Goal: Task Accomplishment & Management: Manage account settings

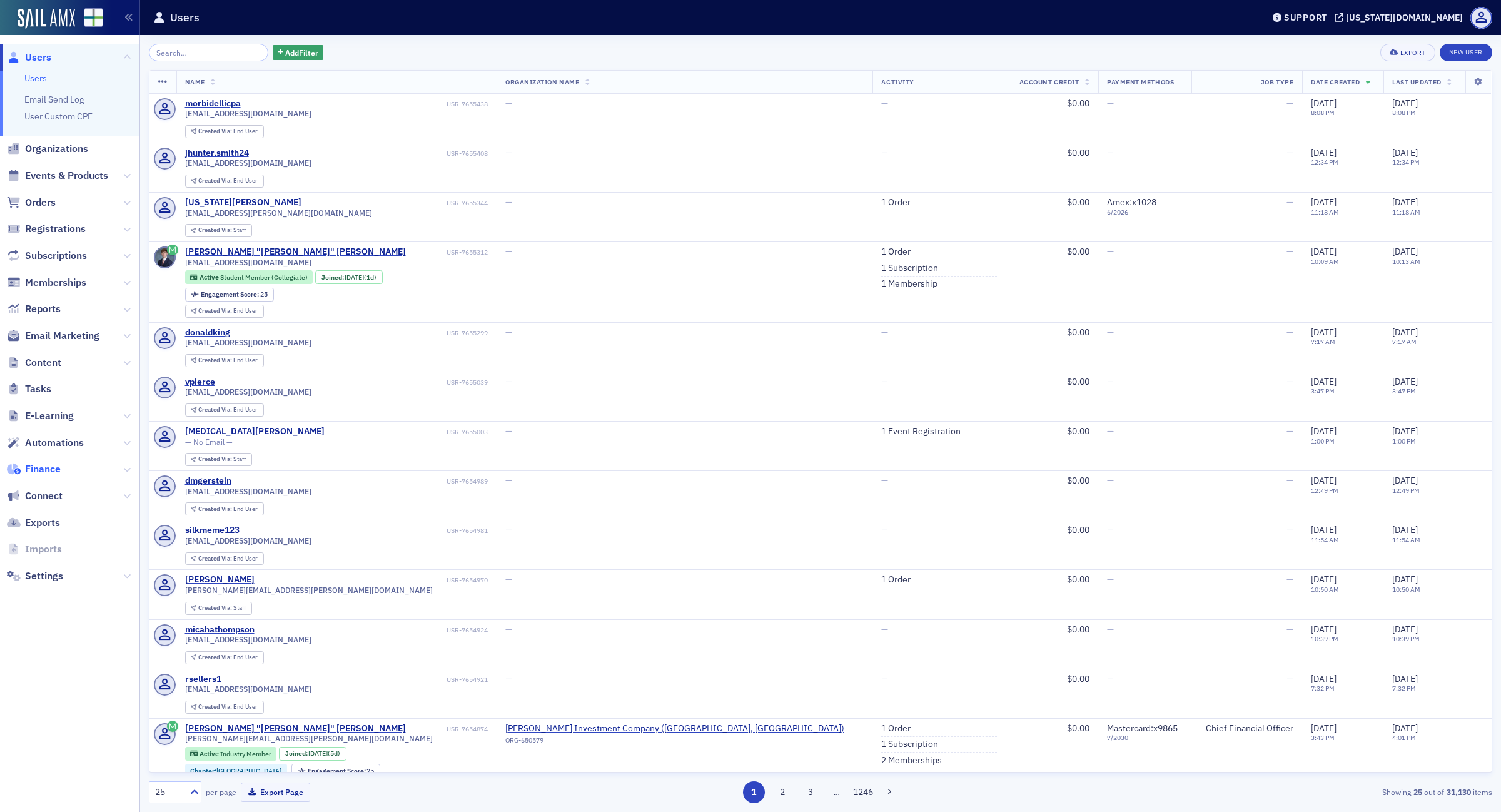
click at [53, 466] on span "Finance" at bounding box center [42, 468] width 35 height 13
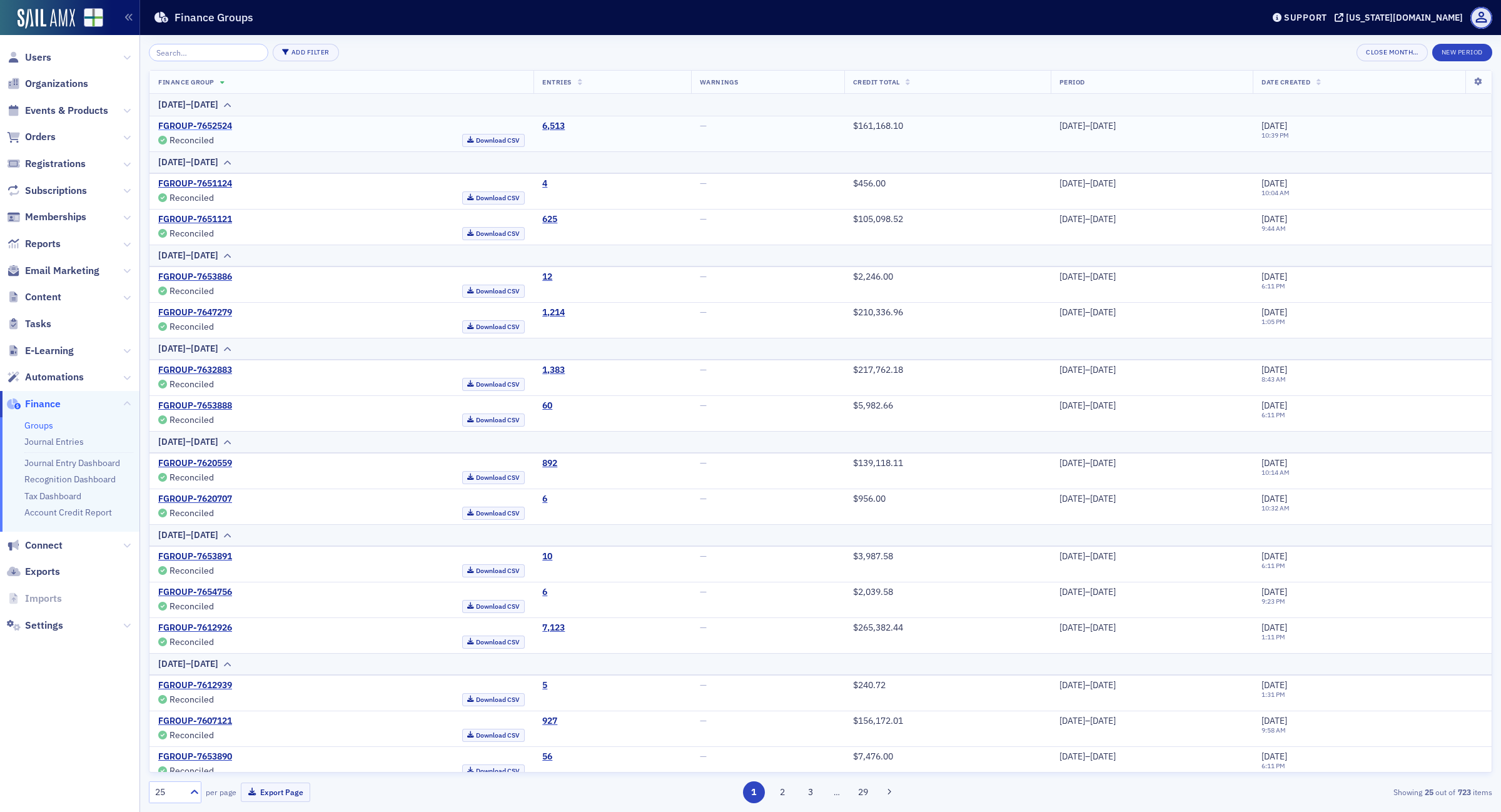
click at [207, 128] on link "FGROUP-7652524" at bounding box center [195, 127] width 73 height 11
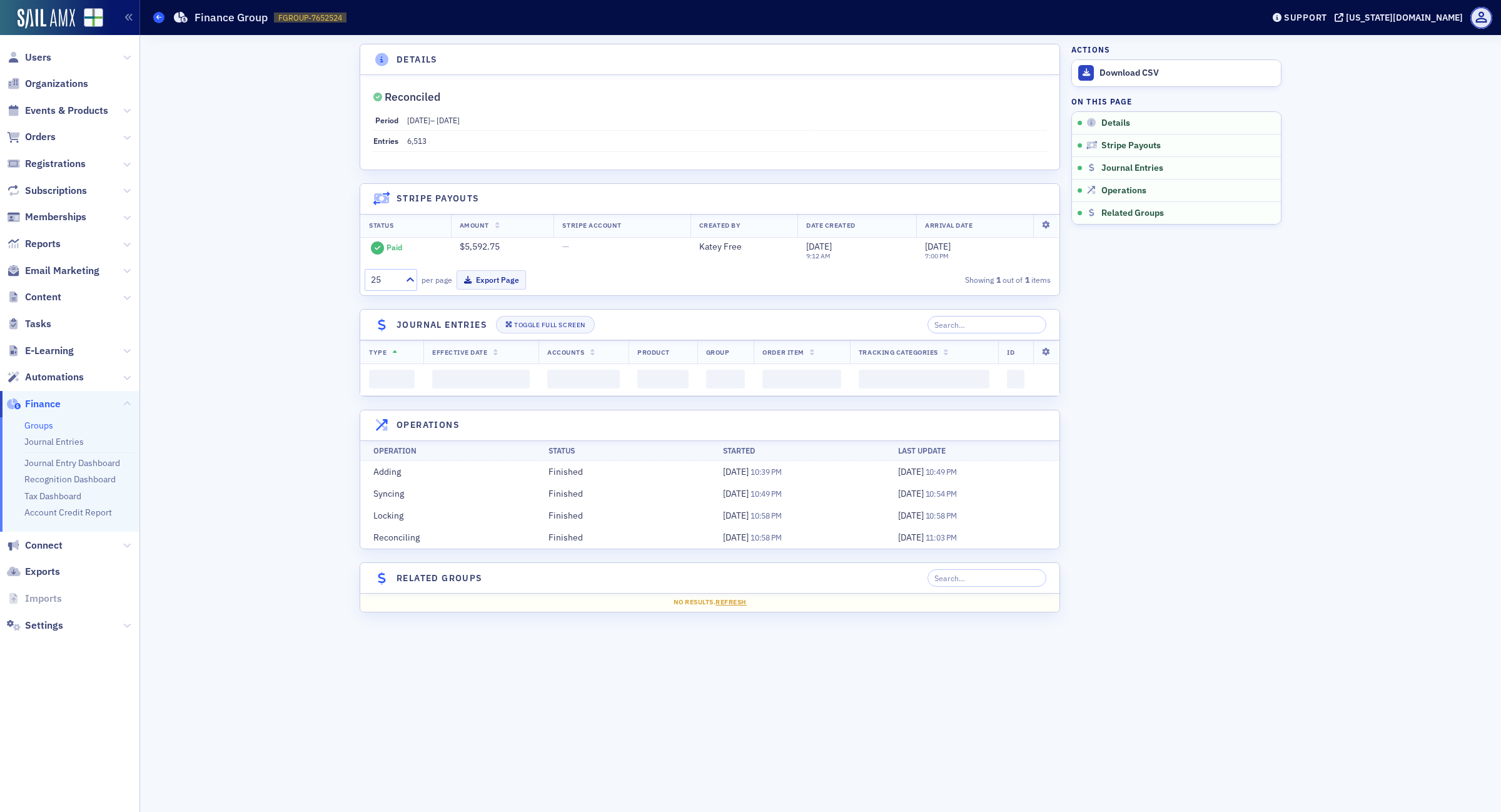
click at [155, 17] on span at bounding box center [159, 17] width 11 height 11
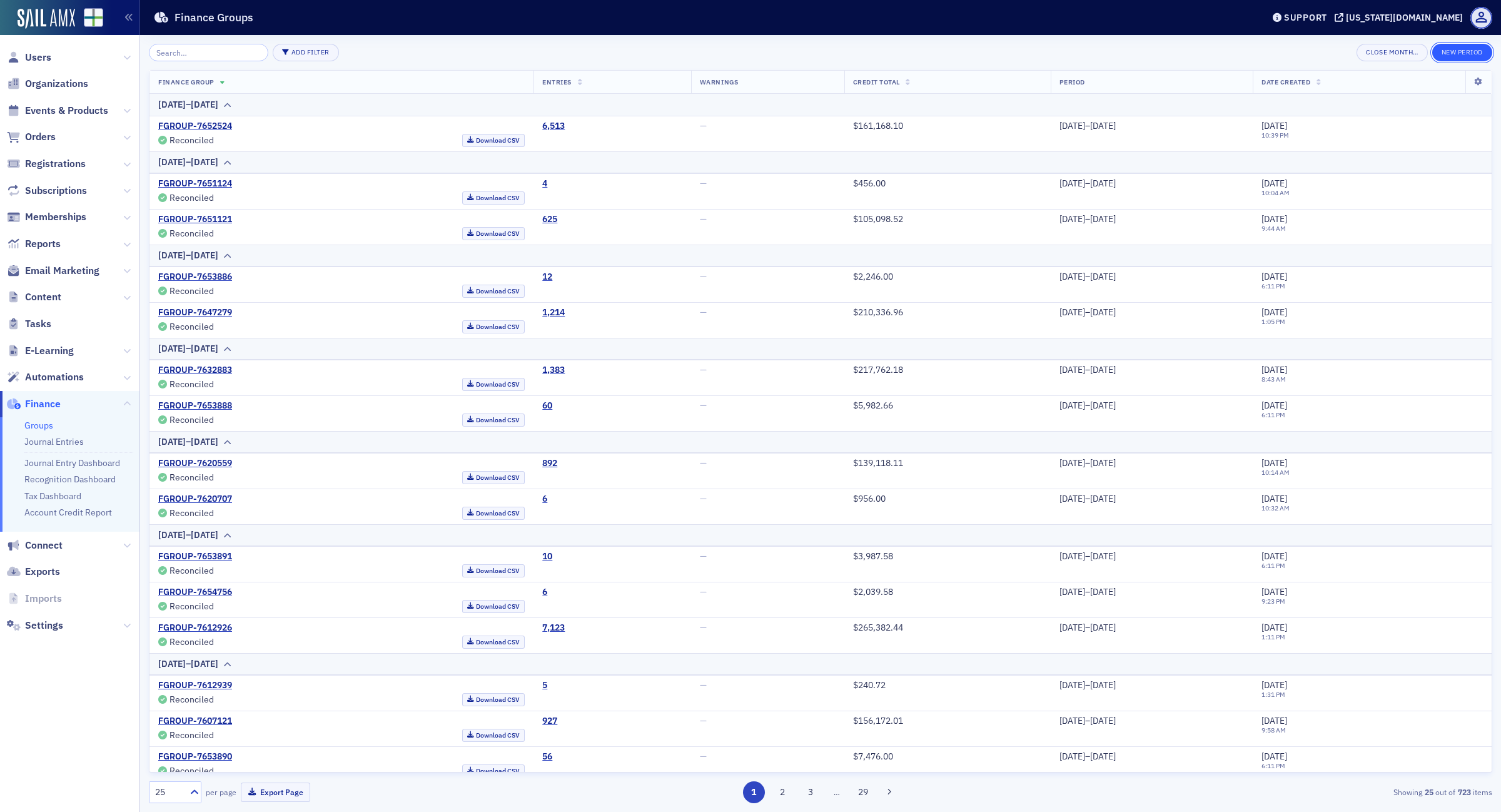
click at [1473, 52] on button "New Period" at bounding box center [1462, 52] width 60 height 17
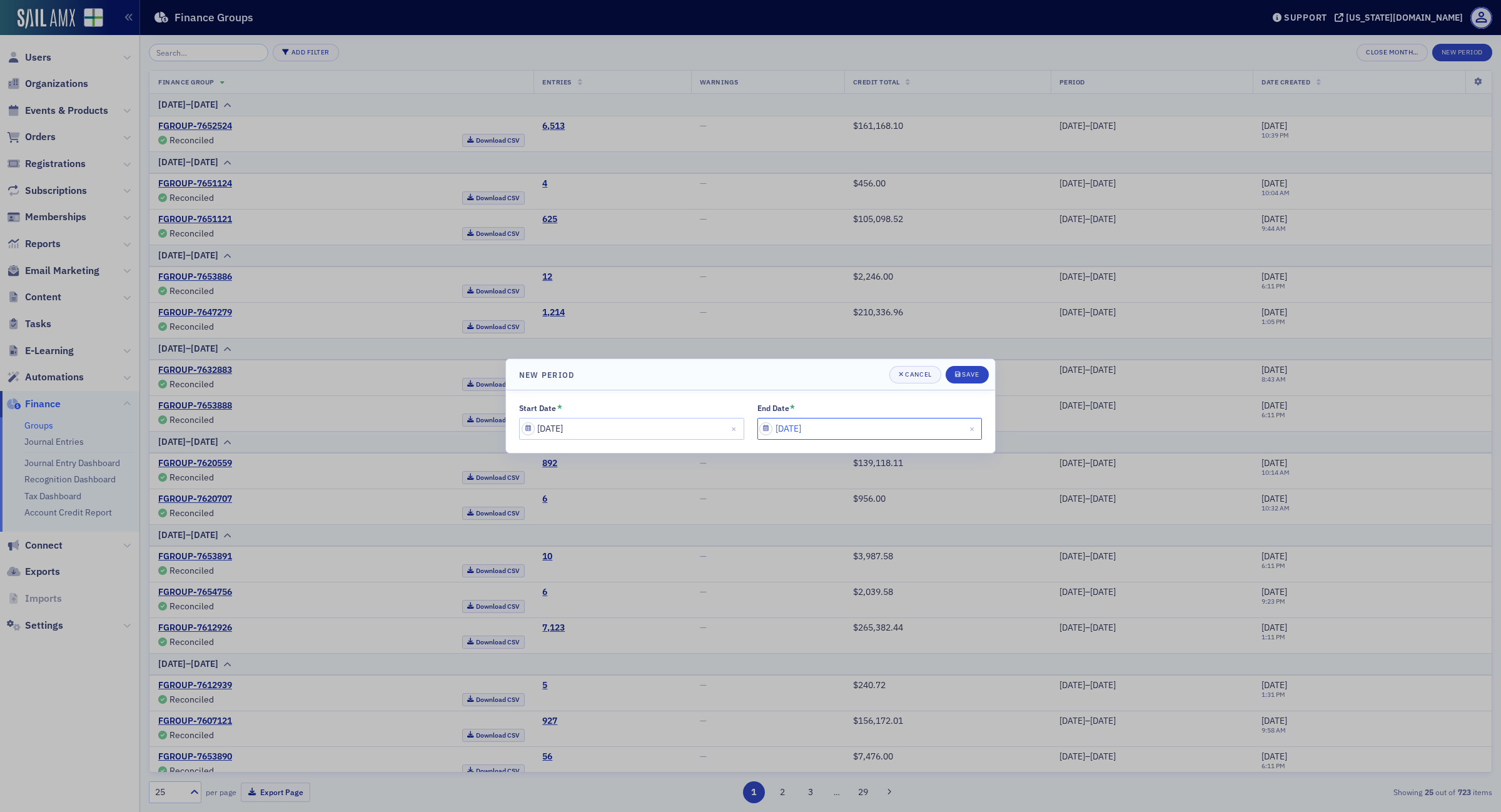
select select "9"
select select "2025"
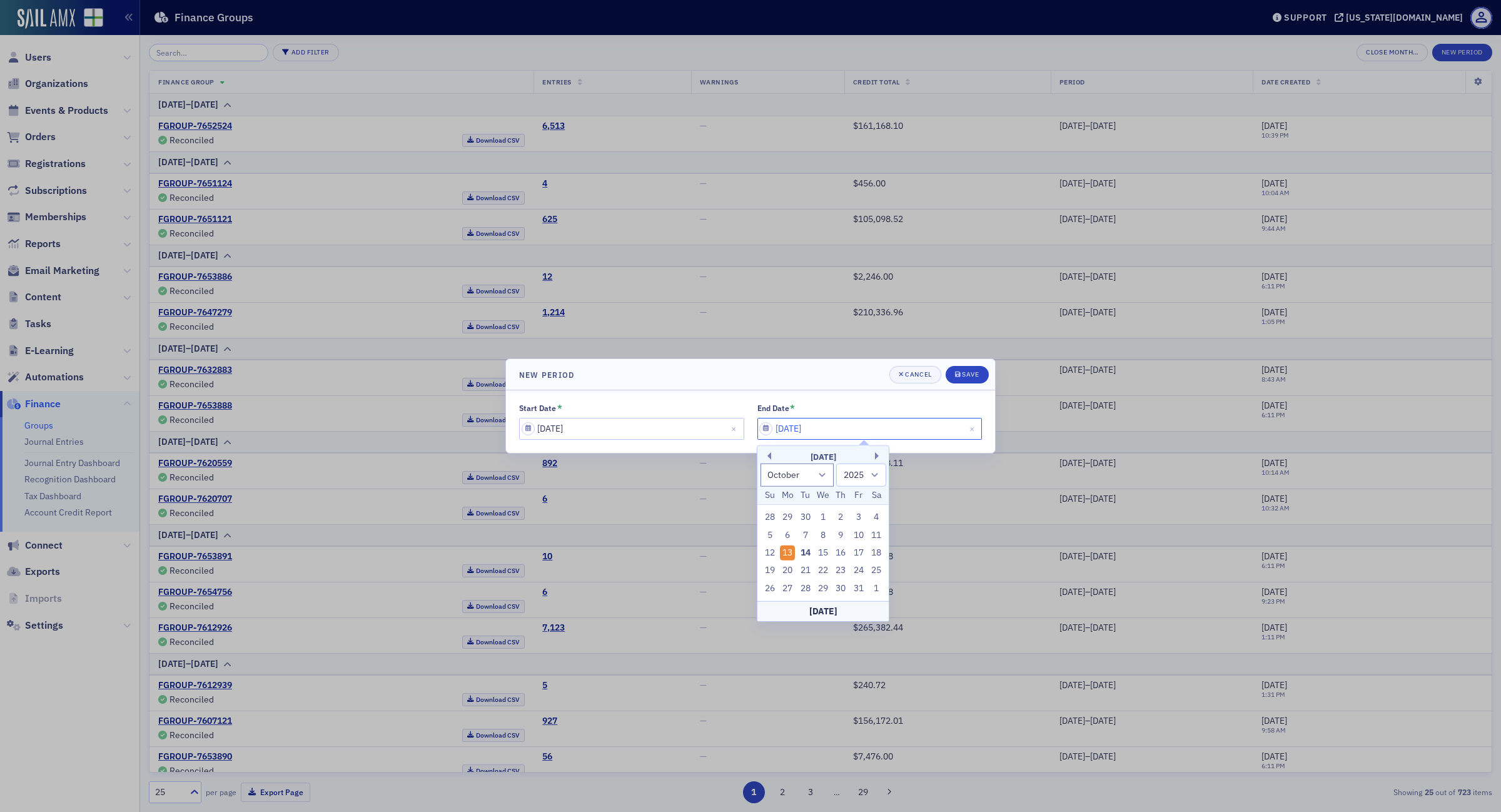
click at [832, 428] on input "[DATE]" at bounding box center [870, 428] width 225 height 22
click at [791, 554] on div "13" at bounding box center [787, 553] width 15 height 15
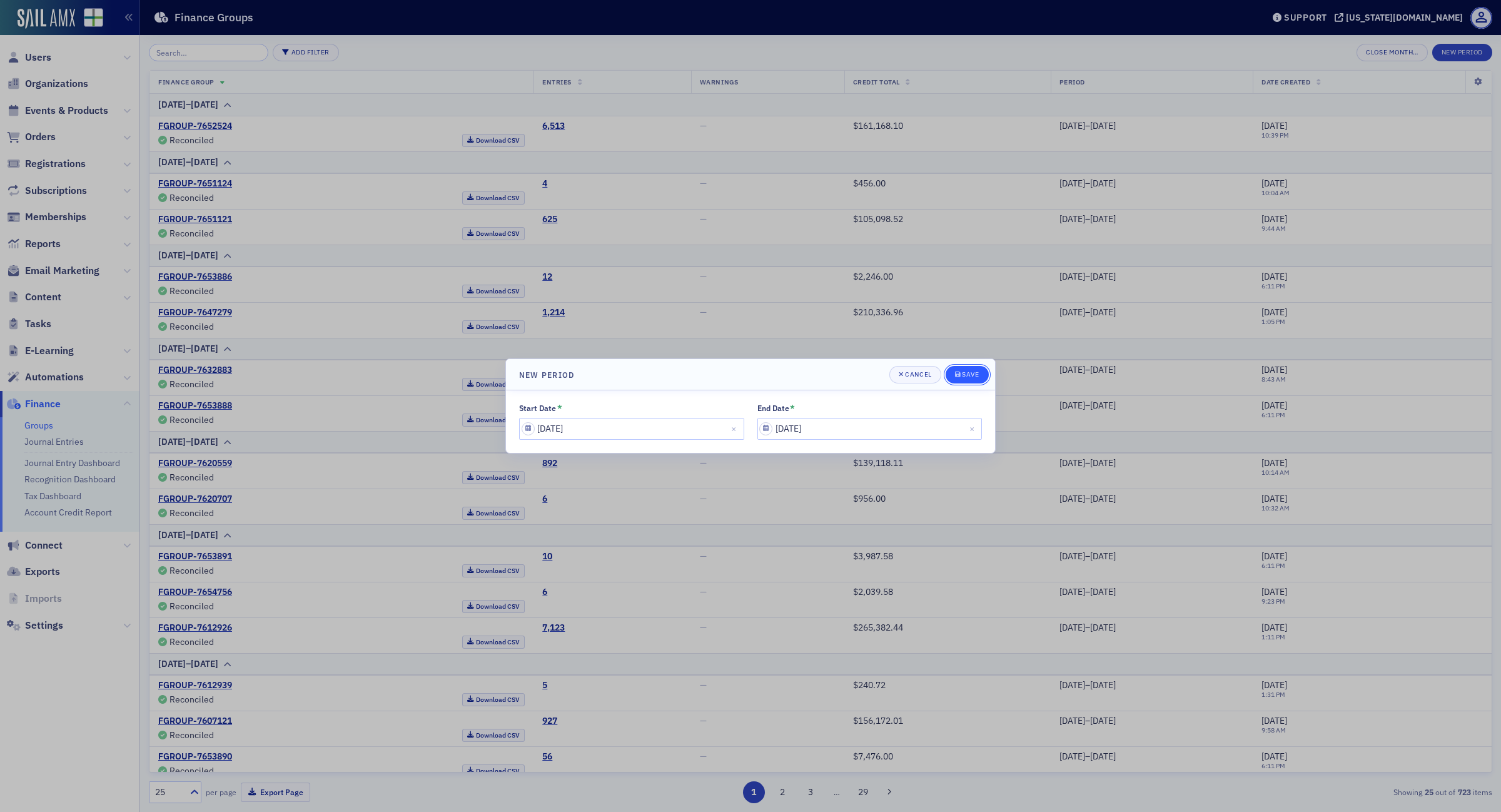
click at [974, 376] on div "Save" at bounding box center [970, 374] width 17 height 7
